Goal: Task Accomplishment & Management: Manage account settings

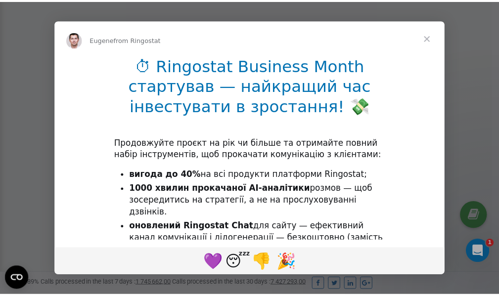
scroll to position [297, 0]
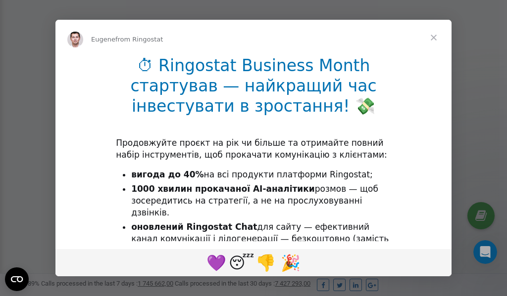
click at [433, 40] on span "Close" at bounding box center [434, 38] width 36 height 36
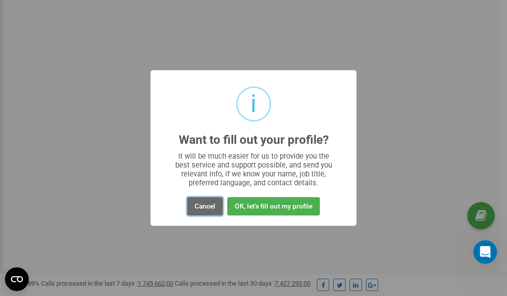
click at [204, 206] on button "Cancel" at bounding box center [205, 206] width 36 height 18
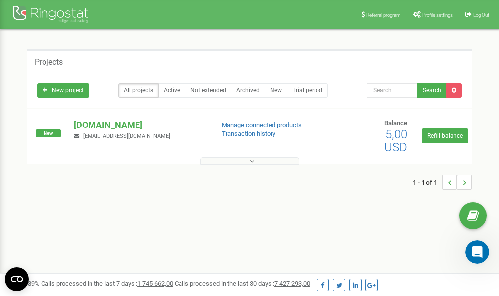
scroll to position [0, 0]
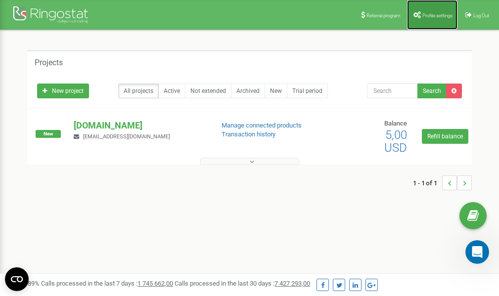
click at [430, 10] on link "Profile settings" at bounding box center [432, 15] width 50 height 30
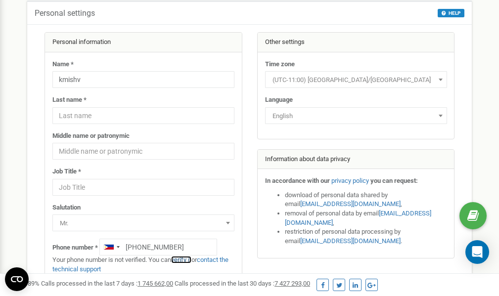
click at [187, 260] on link "verify it" at bounding box center [181, 259] width 20 height 7
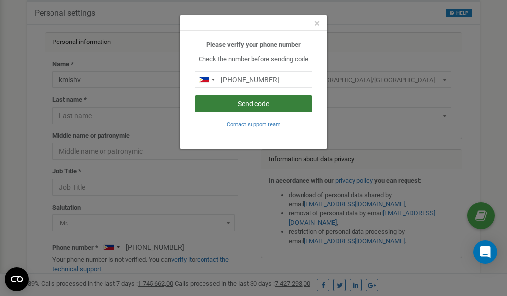
click at [243, 104] on button "Send code" at bounding box center [253, 103] width 118 height 17
